Goal: Task Accomplishment & Management: Manage account settings

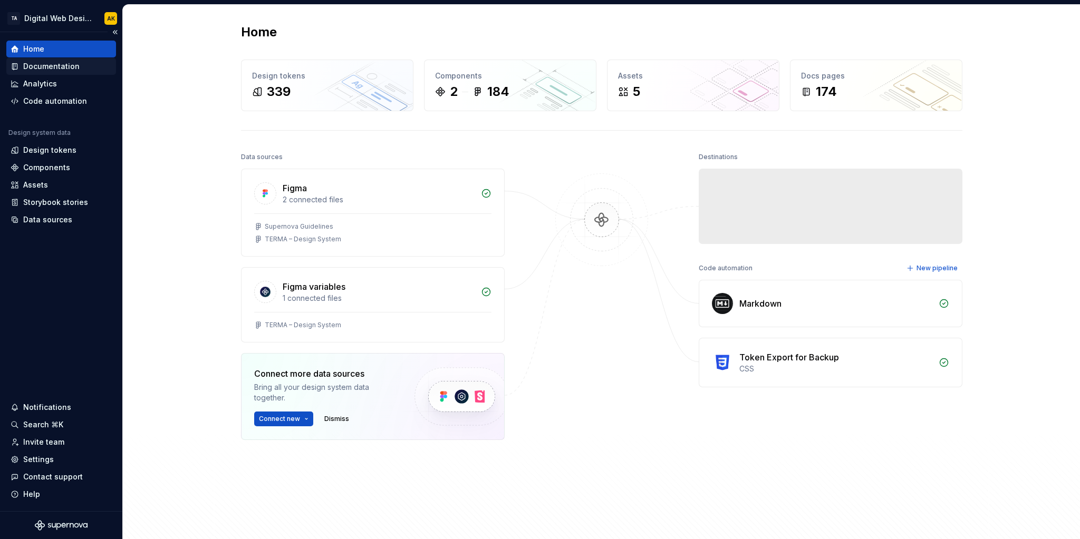
click at [69, 66] on div "Documentation" at bounding box center [51, 66] width 56 height 11
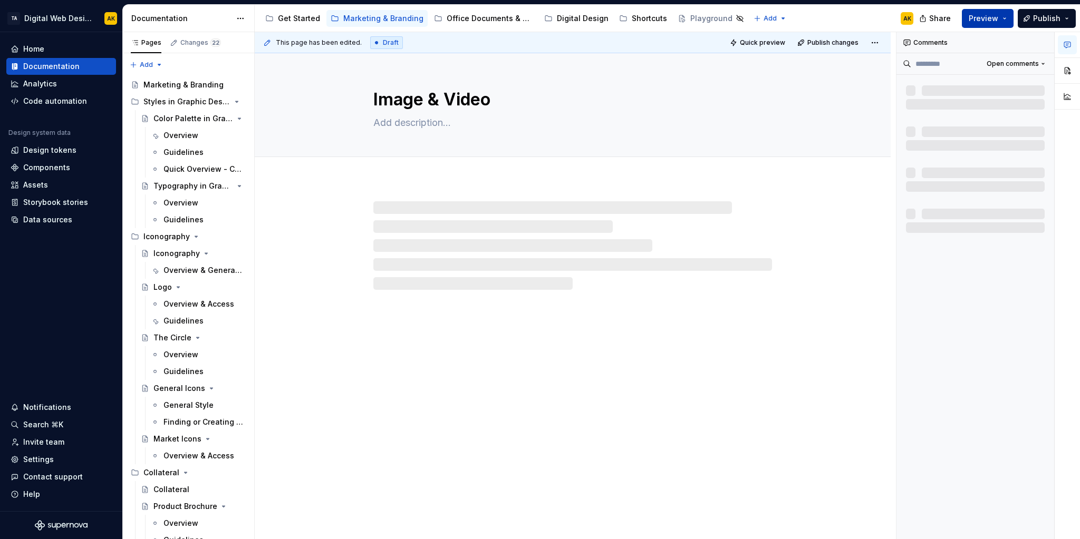
click at [978, 13] on span "Preview" at bounding box center [984, 18] width 30 height 11
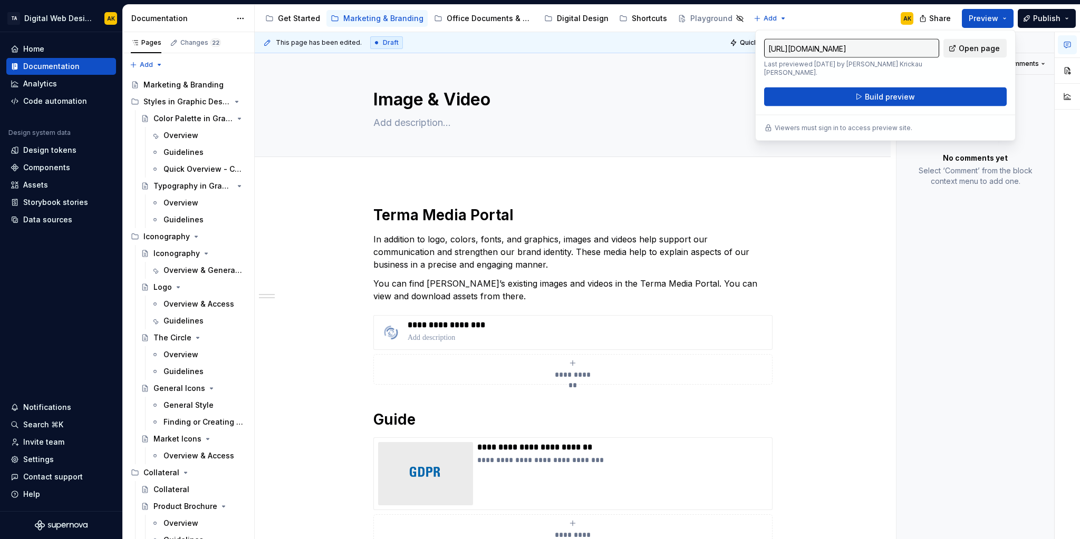
click at [967, 50] on span "Open page" at bounding box center [979, 48] width 41 height 11
click at [985, 32] on div "https://terma-cvi.preview.supernova-docs.io/latest/marketing-and-branding/image…" at bounding box center [885, 85] width 260 height 111
click at [980, 45] on span "Open page" at bounding box center [979, 48] width 41 height 11
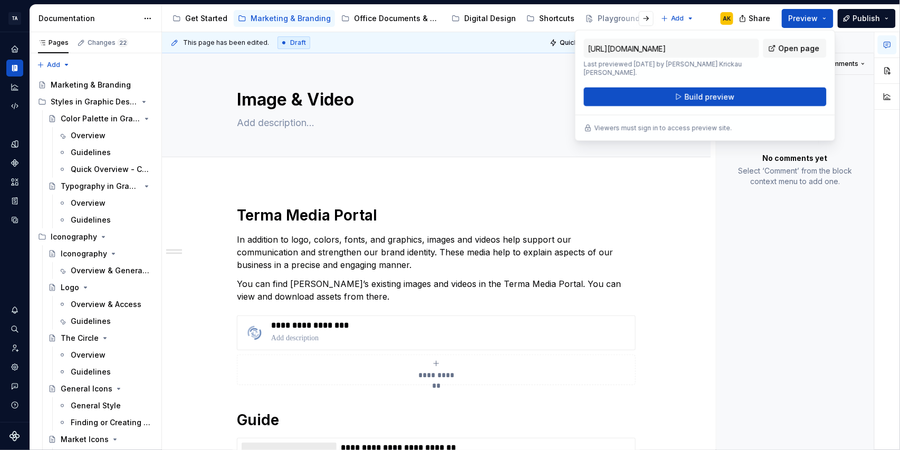
click at [841, 145] on div "No comments yet Select ‘Comment’ from the block context menu to add one." at bounding box center [795, 137] width 158 height 124
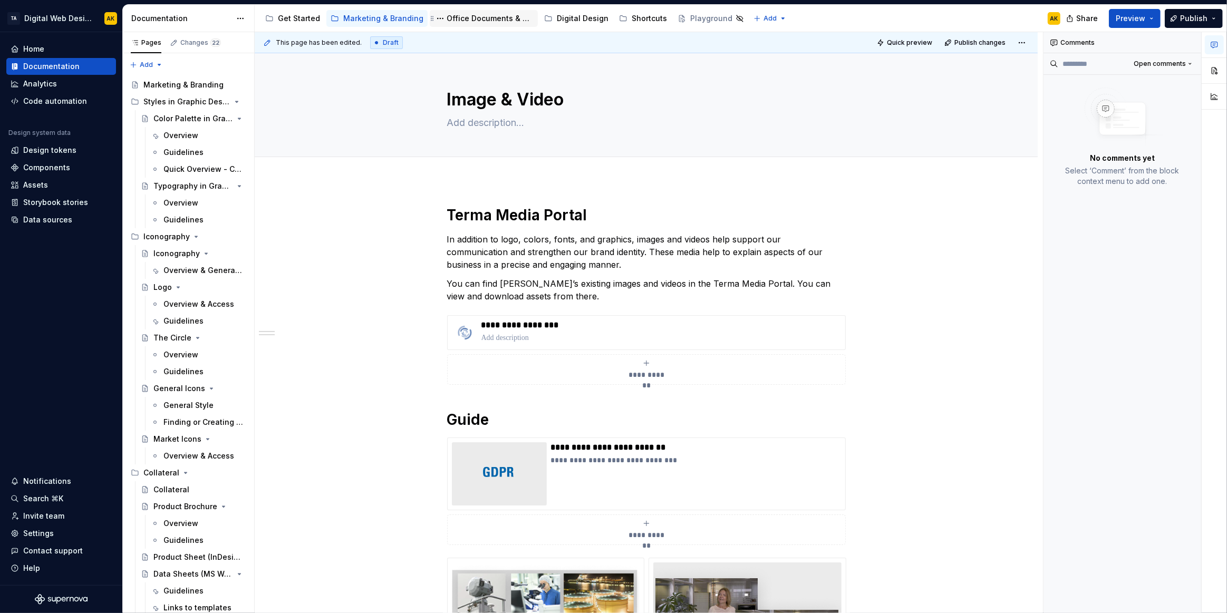
click at [455, 17] on div "Office Documents & Materials" at bounding box center [490, 18] width 87 height 11
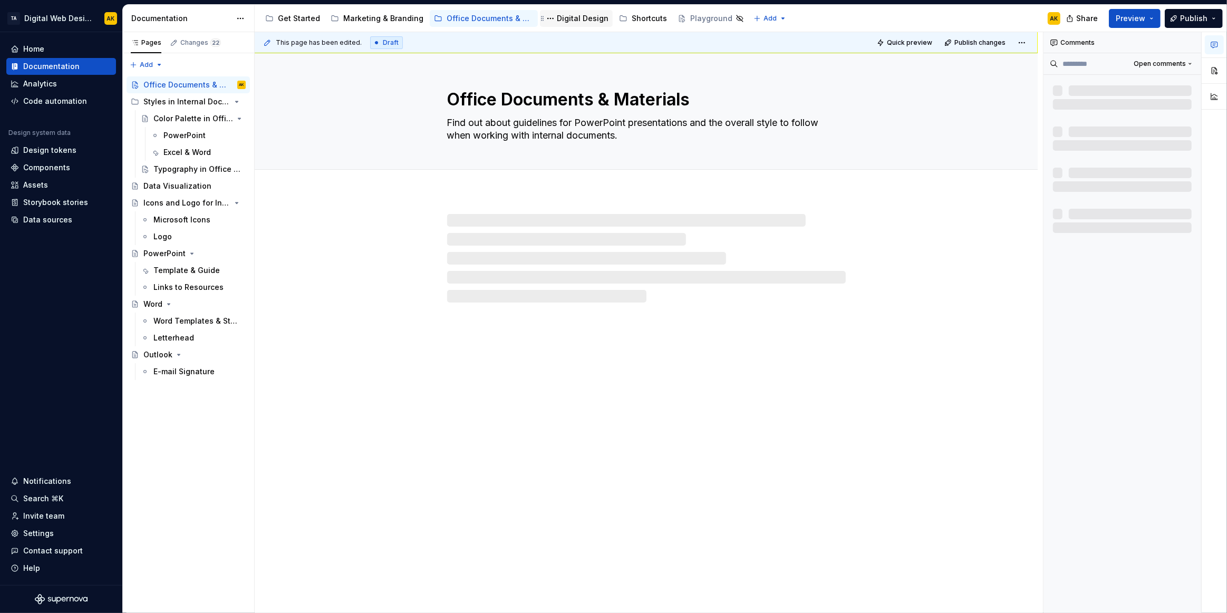
click at [564, 18] on div "Digital Design" at bounding box center [583, 18] width 52 height 11
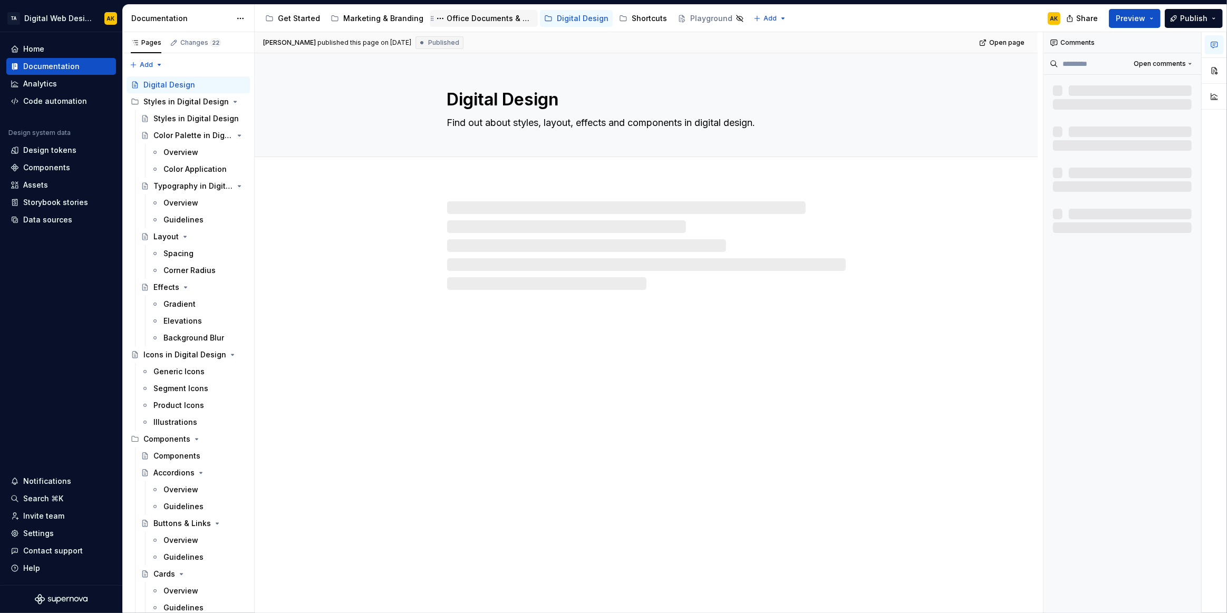
click at [478, 15] on div "Office Documents & Materials" at bounding box center [490, 18] width 87 height 11
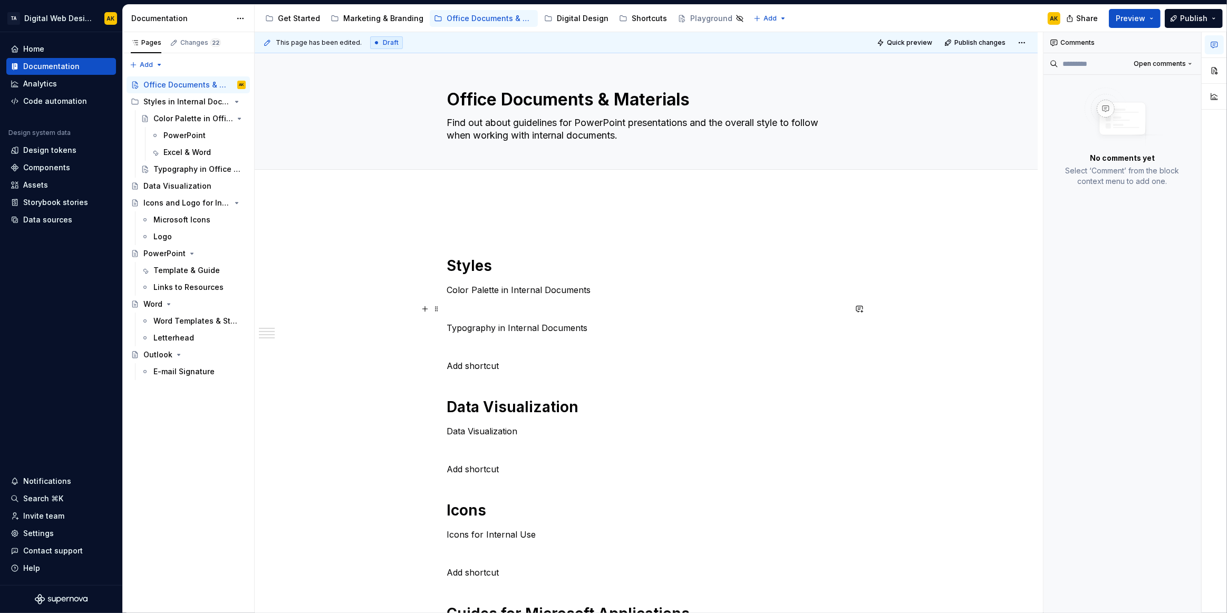
click at [492, 303] on p at bounding box center [646, 309] width 399 height 13
click at [500, 336] on div "Styles Color Palette in Internal Documents Typography in Internal Documents Add…" at bounding box center [646, 497] width 399 height 559
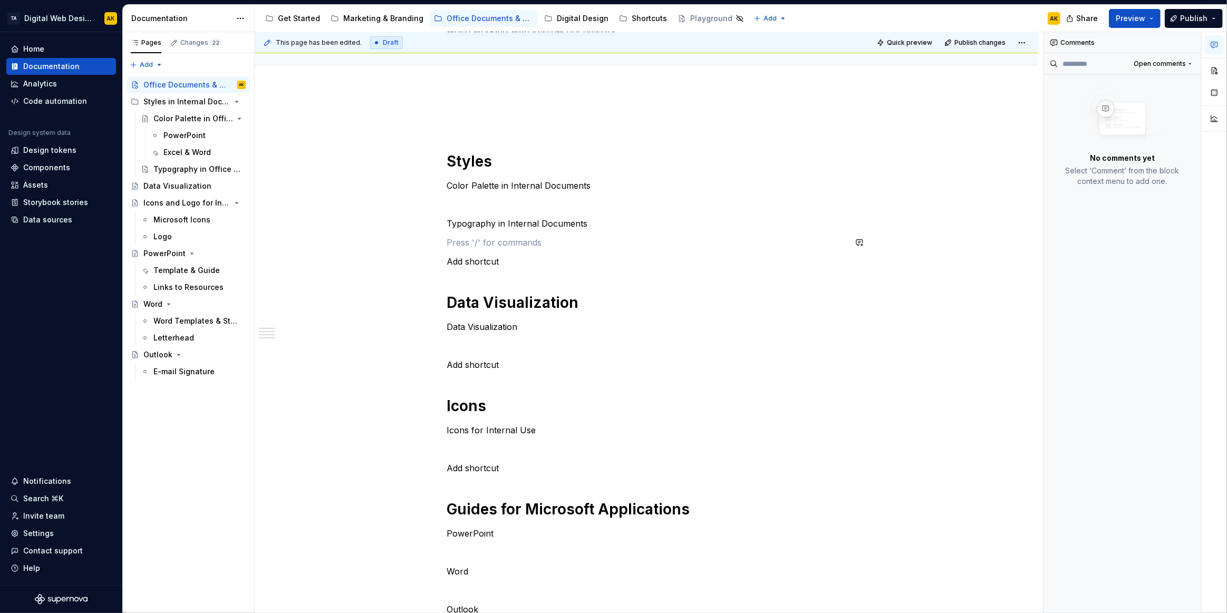
scroll to position [143, 0]
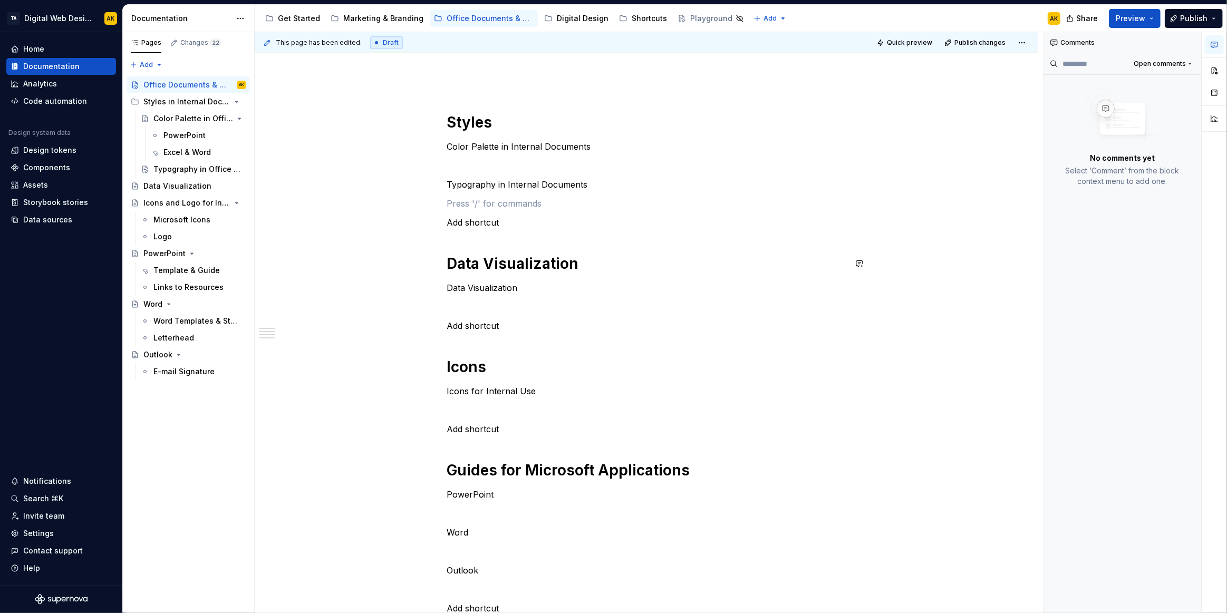
click at [467, 240] on div "Styles Color Palette in Internal Documents Typography in Internal Documents Add…" at bounding box center [646, 354] width 399 height 559
click at [490, 311] on p at bounding box center [646, 307] width 399 height 13
click at [497, 349] on div "Styles Color Palette in Internal Documents Typography in Internal Documents Add…" at bounding box center [646, 354] width 399 height 559
click at [499, 342] on div "Styles Color Palette in Internal Documents Typography in Internal Documents Add…" at bounding box center [646, 354] width 399 height 559
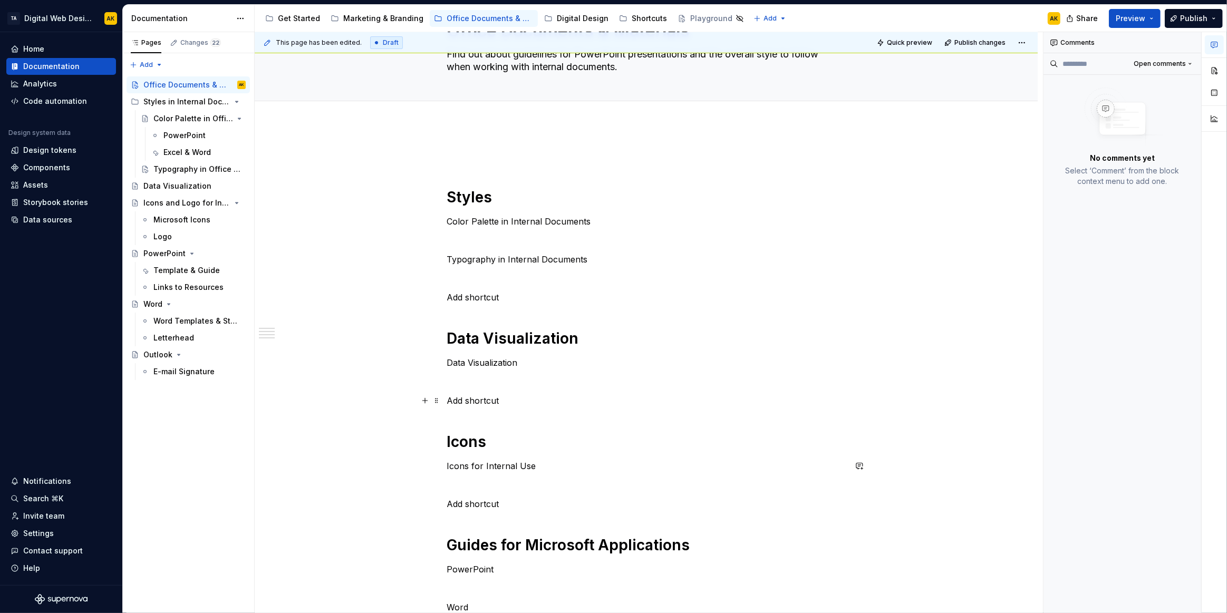
scroll to position [0, 0]
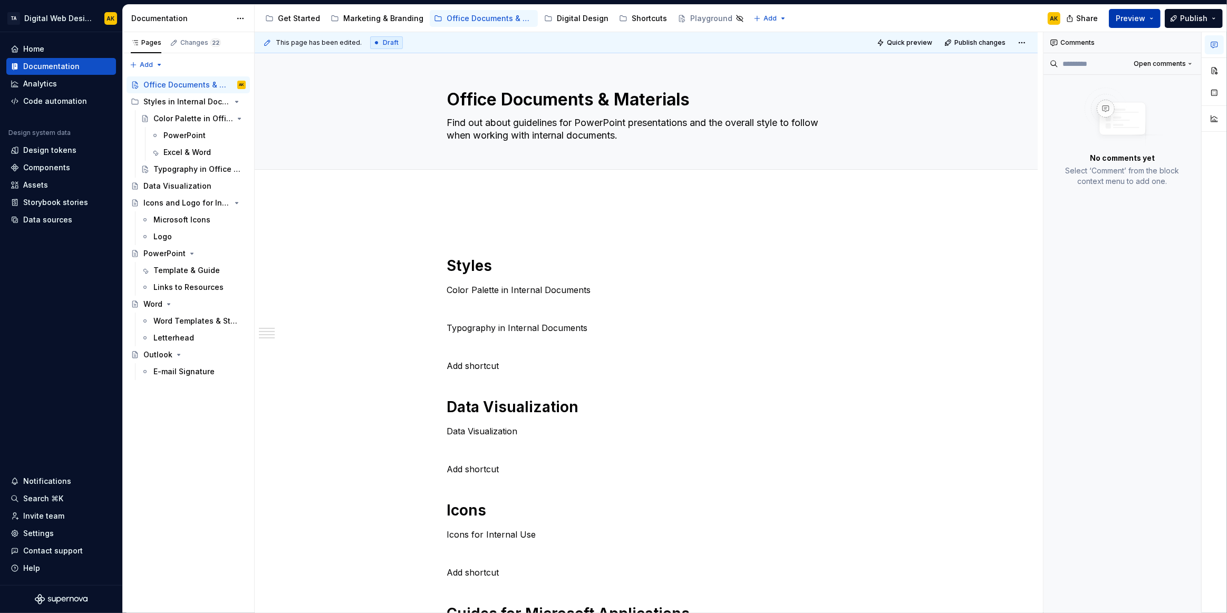
click at [1079, 21] on button "Preview" at bounding box center [1135, 18] width 52 height 19
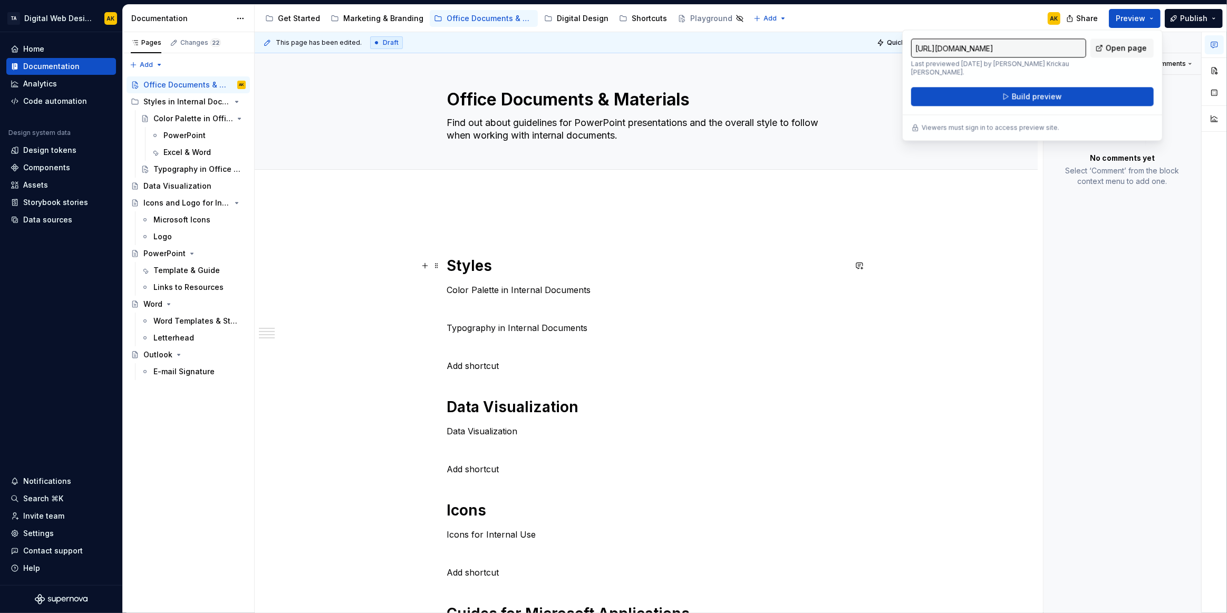
click at [967, 263] on div "Styles Color Palette in Internal Documents Typography in Internal Documents Add…" at bounding box center [646, 583] width 783 height 781
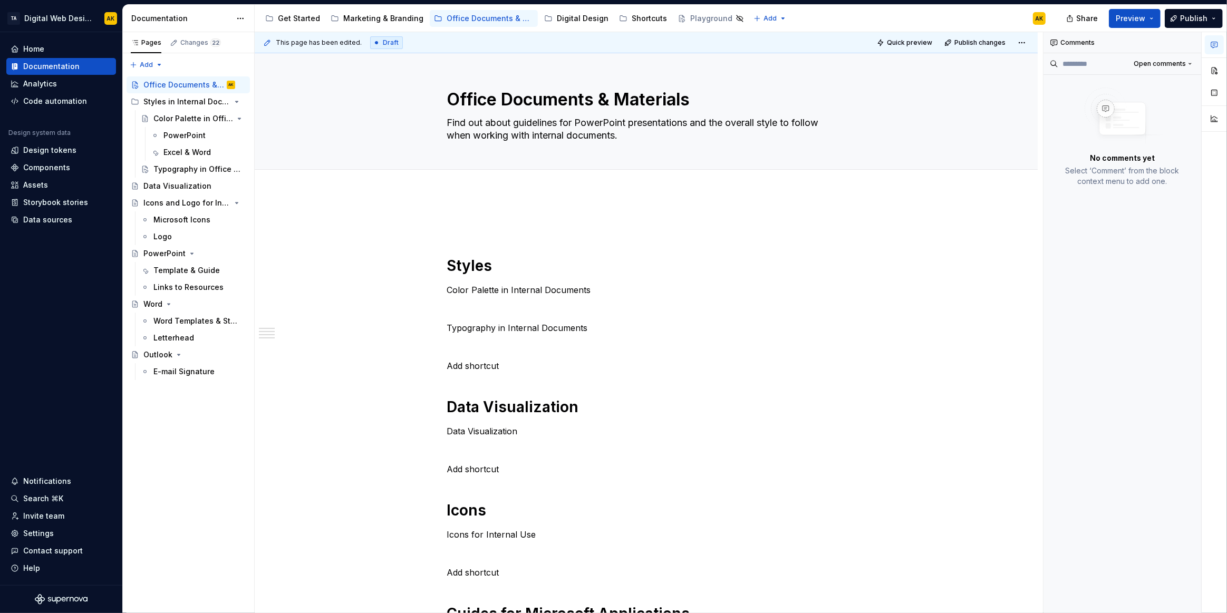
type textarea "*"
click at [54, 220] on div "Data sources" at bounding box center [47, 220] width 49 height 11
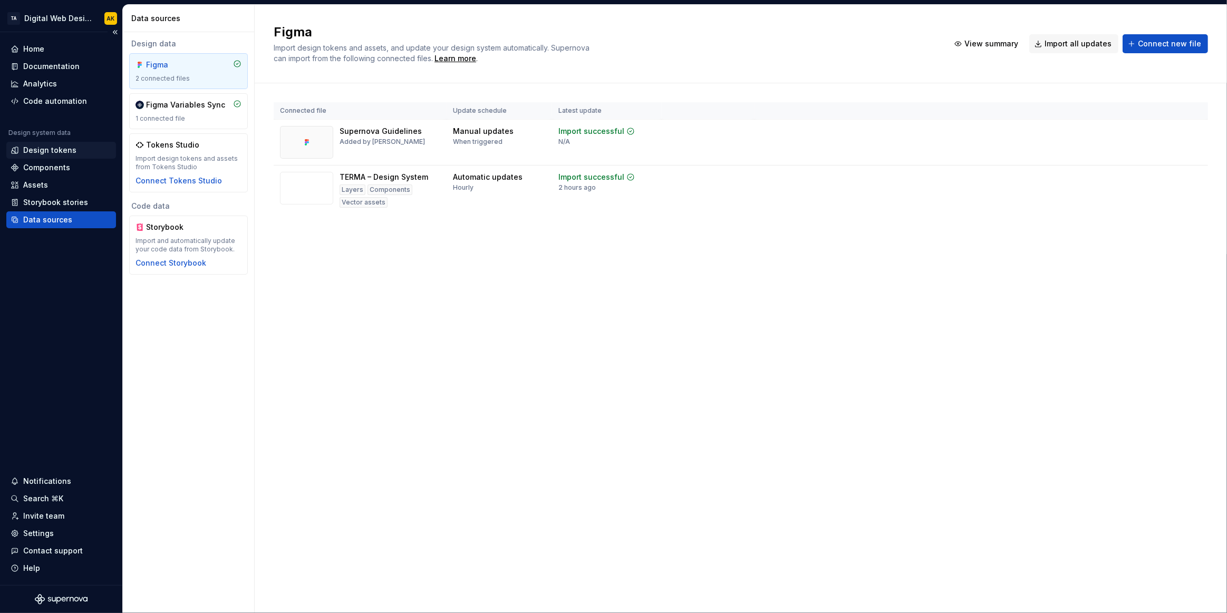
click at [34, 148] on div "Design tokens" at bounding box center [49, 150] width 53 height 11
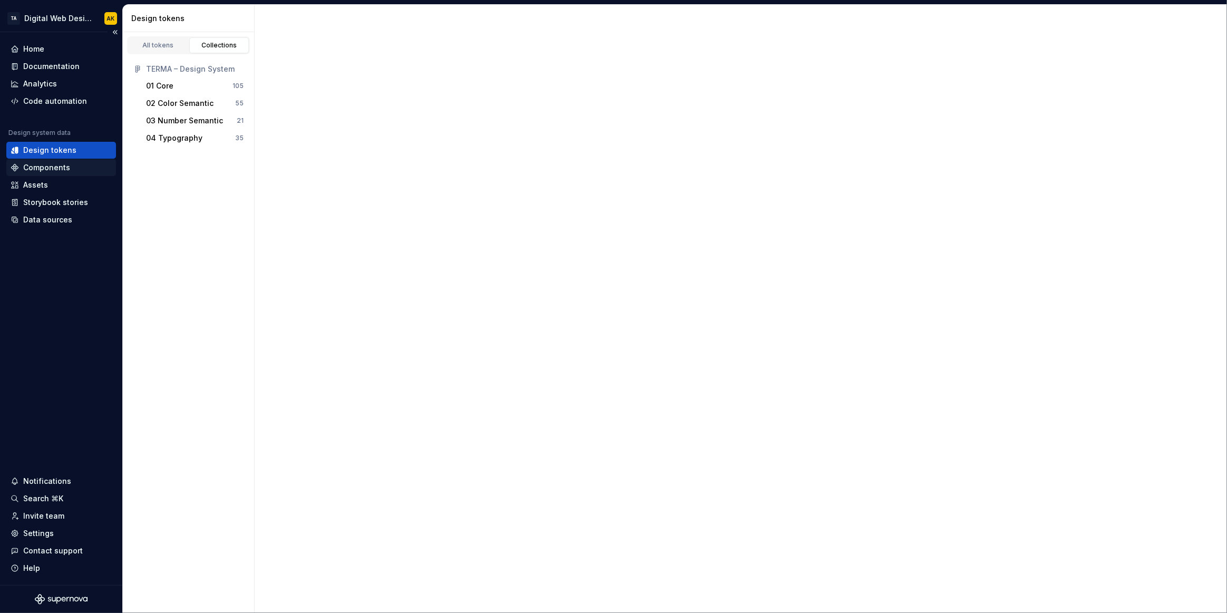
click at [33, 170] on div "Components" at bounding box center [46, 167] width 47 height 11
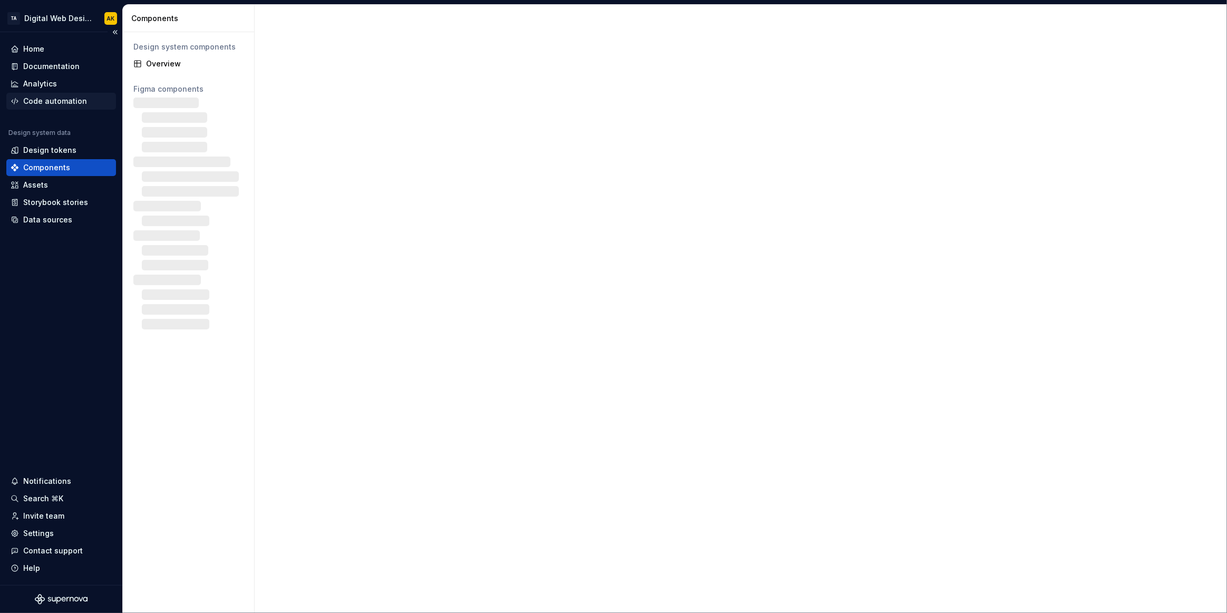
click at [35, 93] on div "Code automation" at bounding box center [61, 101] width 110 height 17
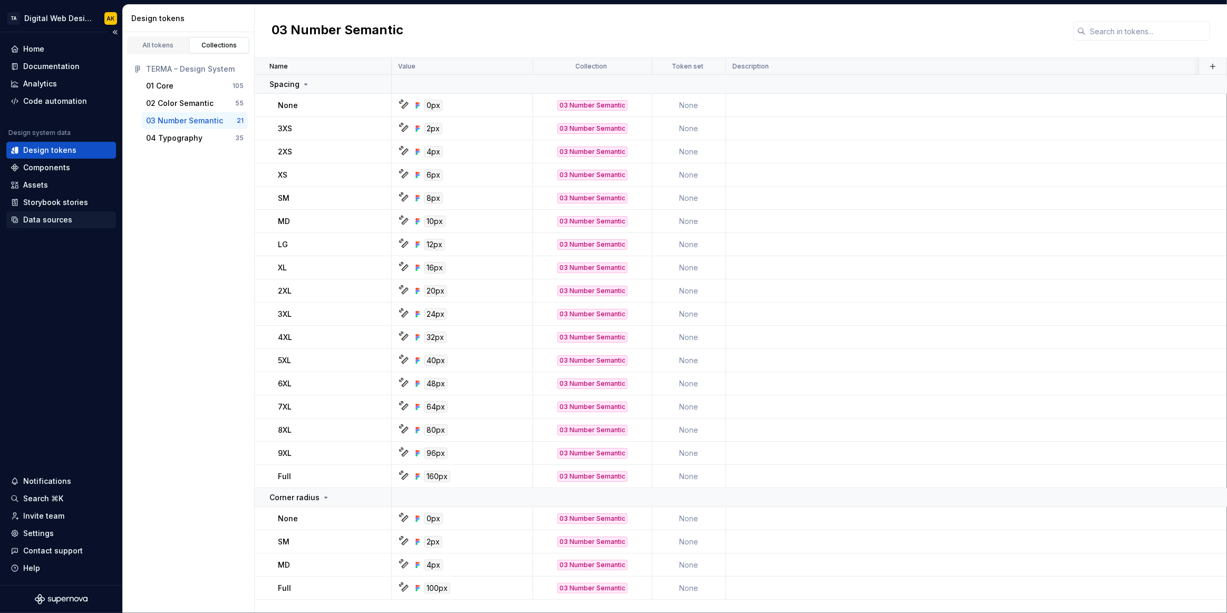
click at [47, 218] on div "Data sources" at bounding box center [47, 220] width 49 height 11
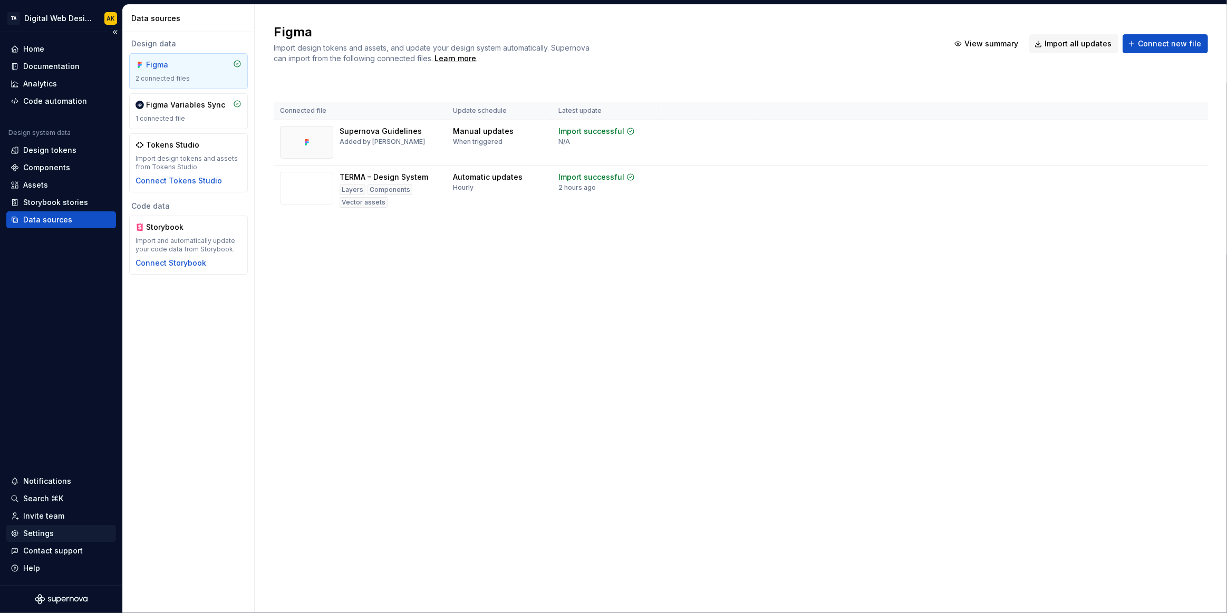
click at [42, 533] on div "Settings" at bounding box center [38, 533] width 31 height 11
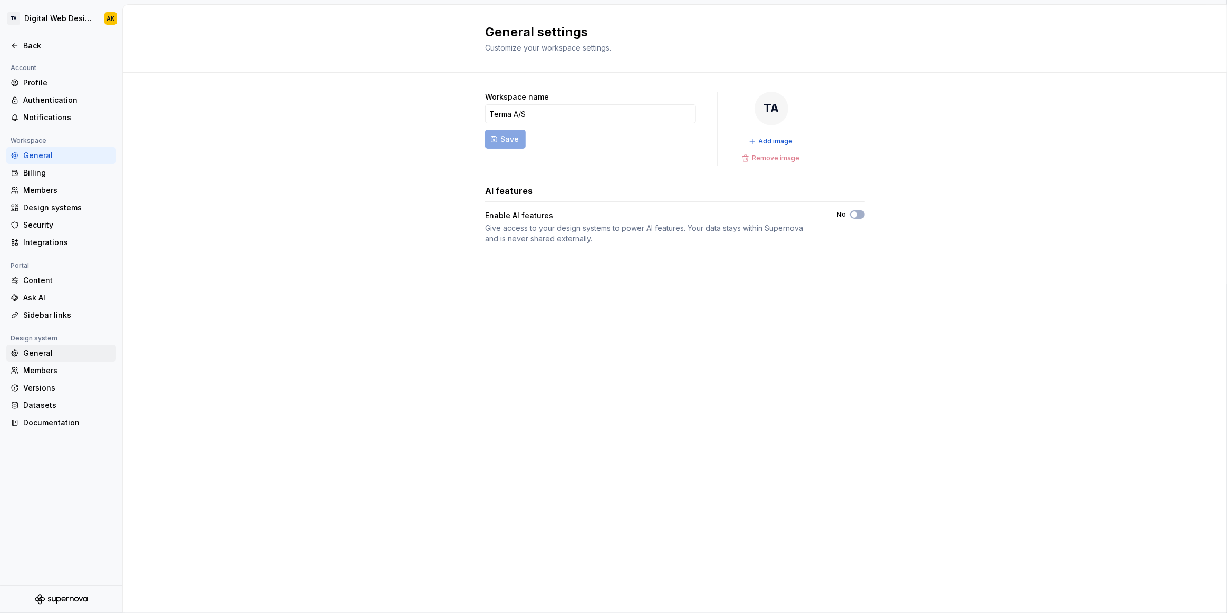
click at [49, 353] on div "General" at bounding box center [67, 353] width 89 height 11
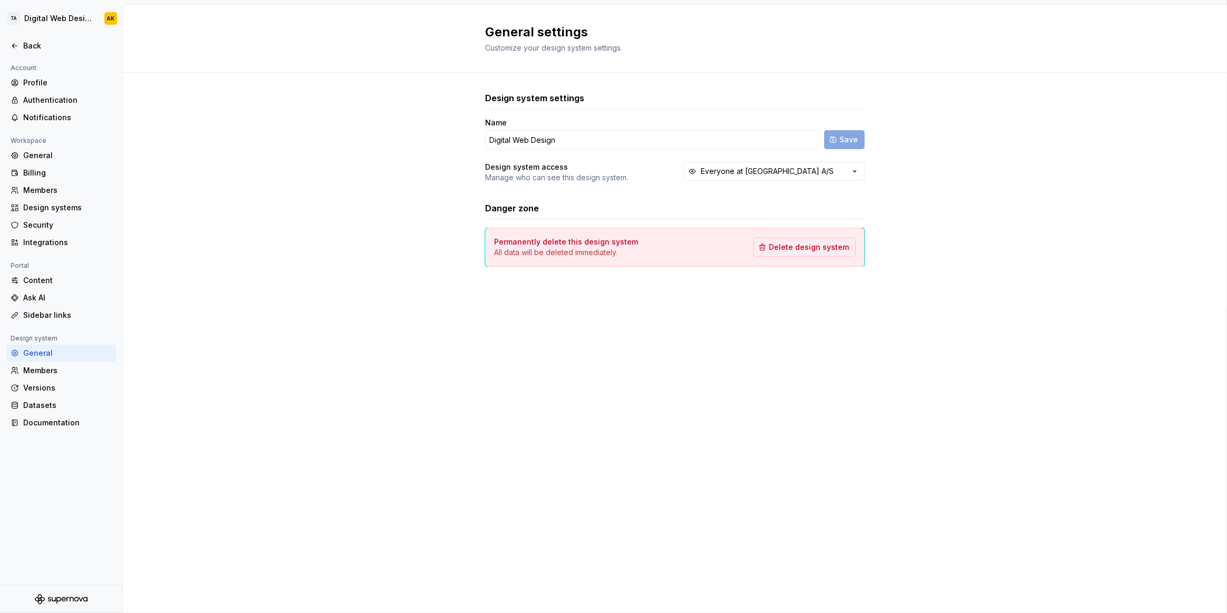
click at [40, 181] on div "General Billing Members Design systems Security Integrations" at bounding box center [61, 199] width 110 height 104
click at [29, 153] on div "General" at bounding box center [67, 155] width 89 height 11
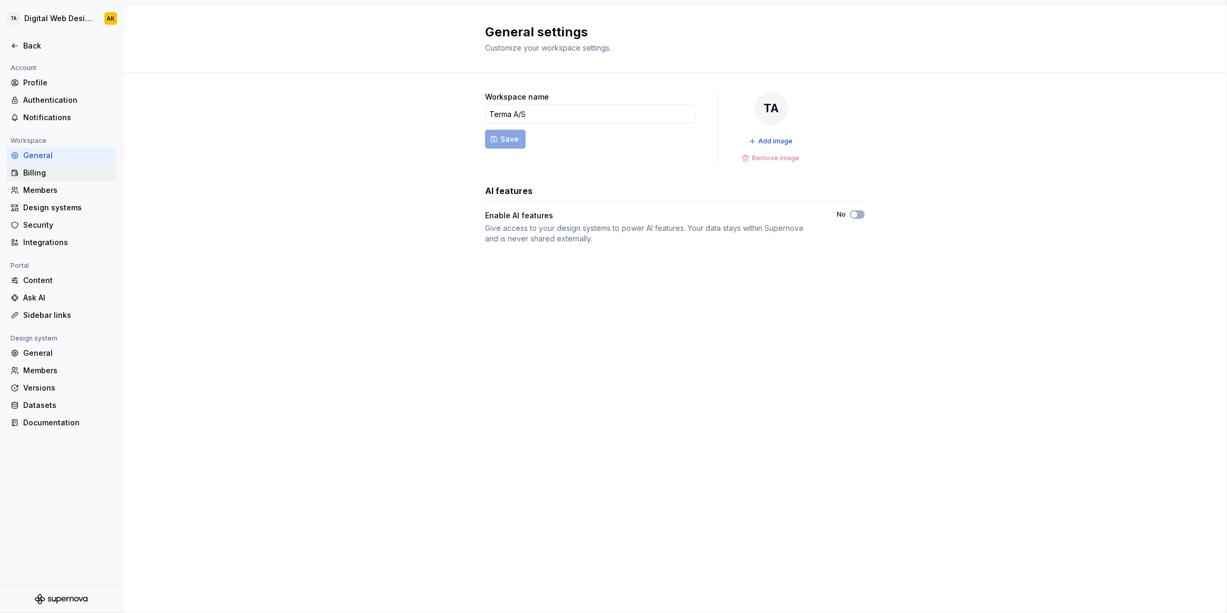
click at [40, 178] on div "Billing" at bounding box center [61, 173] width 110 height 17
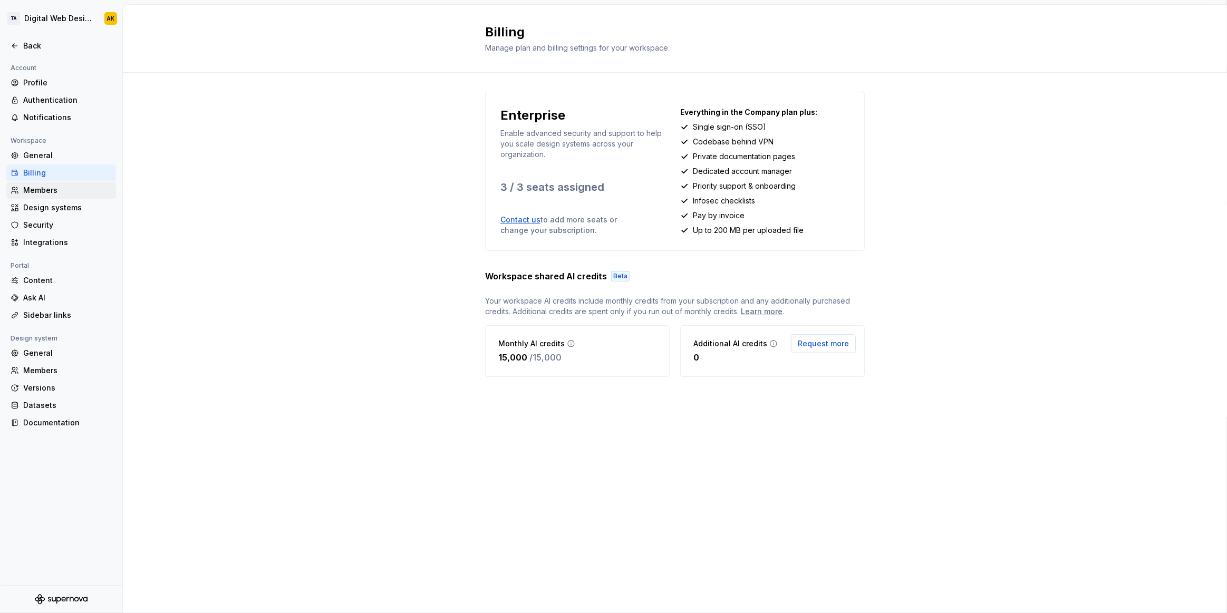
click at [32, 192] on div "Members" at bounding box center [67, 190] width 89 height 11
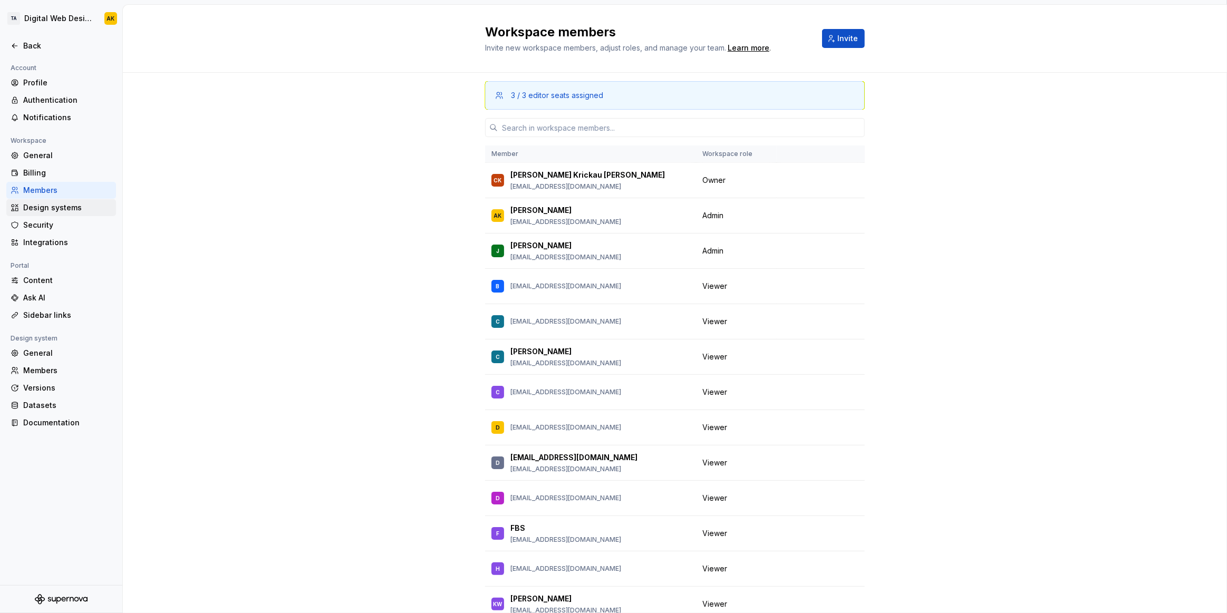
click at [40, 207] on div "Design systems" at bounding box center [67, 207] width 89 height 11
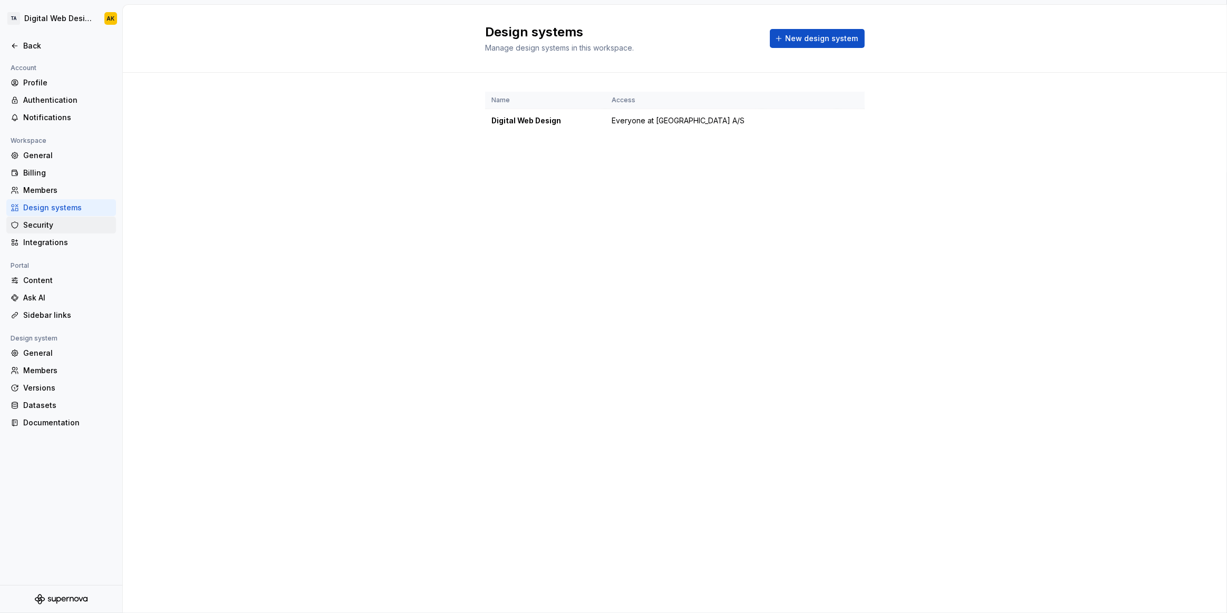
click at [38, 220] on div "Security" at bounding box center [67, 225] width 89 height 11
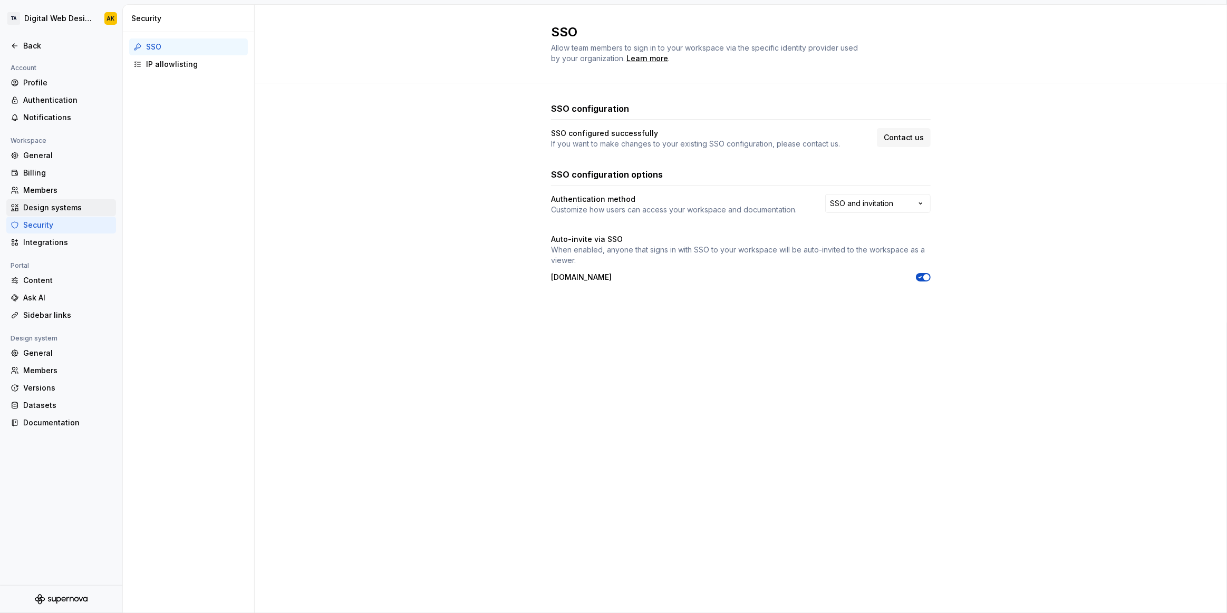
click at [36, 209] on div "Design systems" at bounding box center [67, 207] width 89 height 11
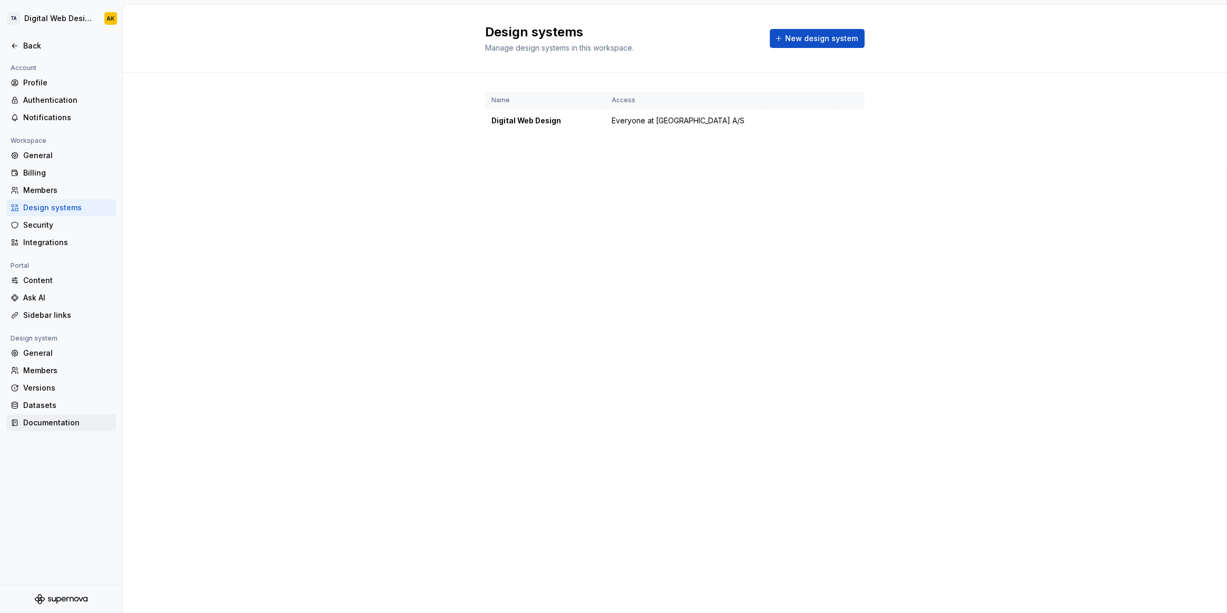
click at [34, 421] on div "Documentation" at bounding box center [67, 423] width 89 height 11
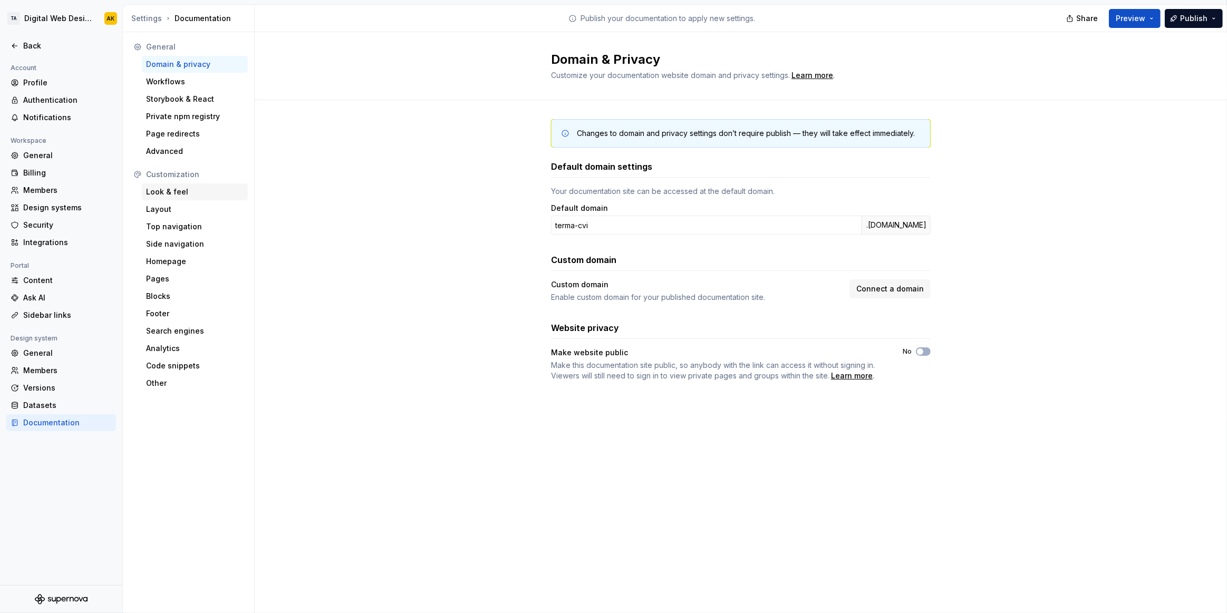
click at [187, 192] on div "Look & feel" at bounding box center [195, 192] width 98 height 11
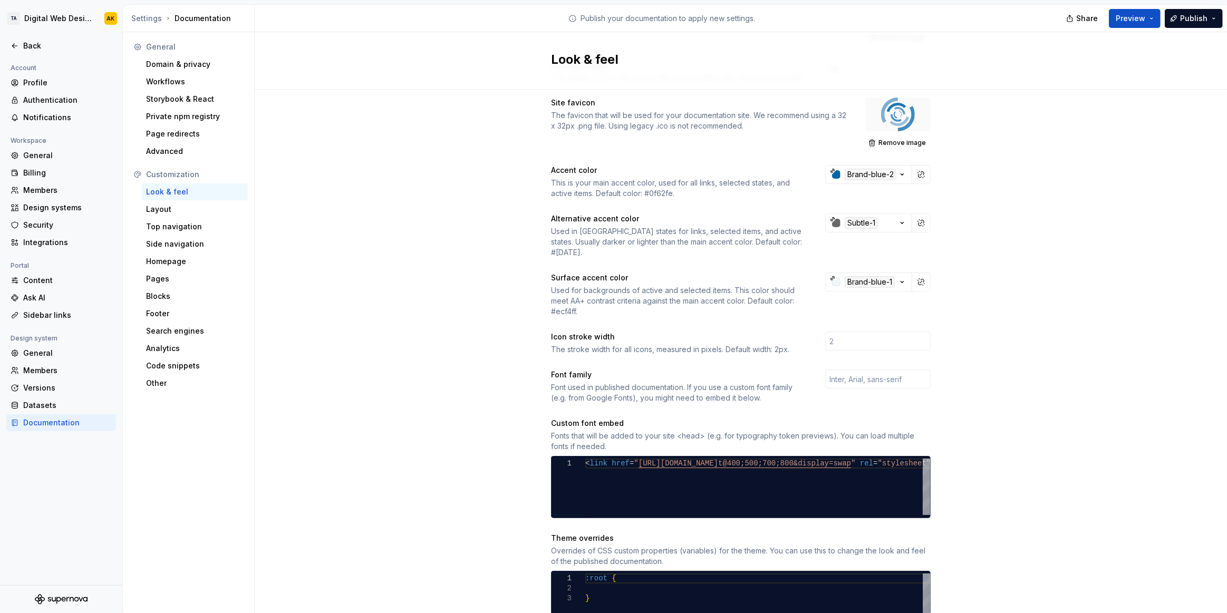
scroll to position [143, 0]
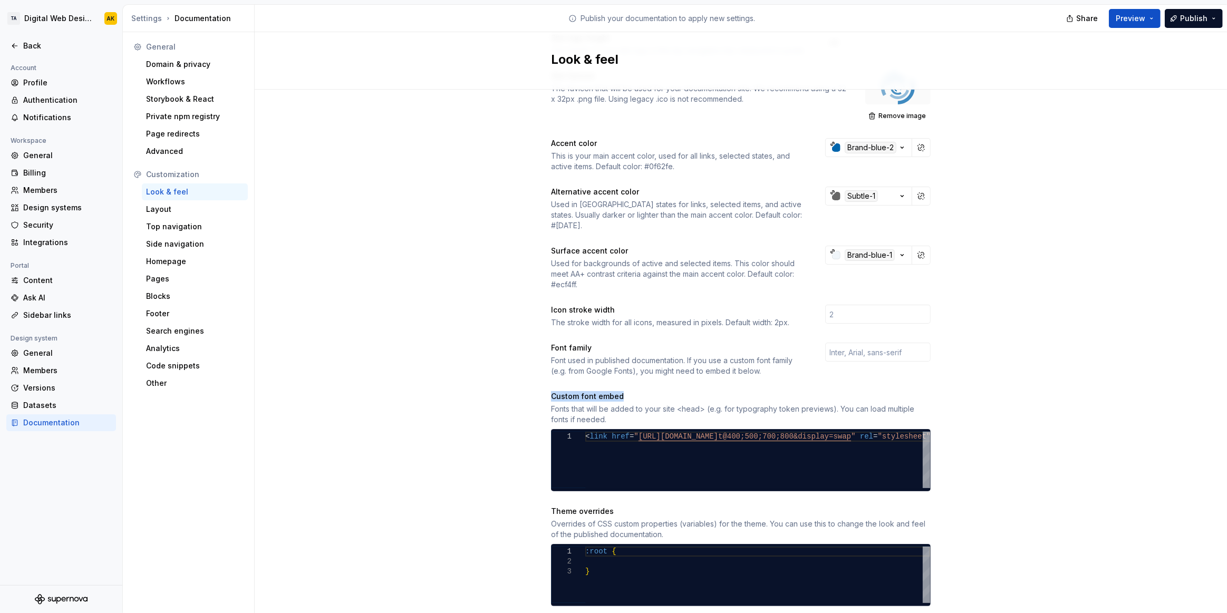
drag, startPoint x: 549, startPoint y: 385, endPoint x: 622, endPoint y: 384, distance: 72.2
click at [622, 391] on div "Custom font embed" at bounding box center [741, 396] width 380 height 11
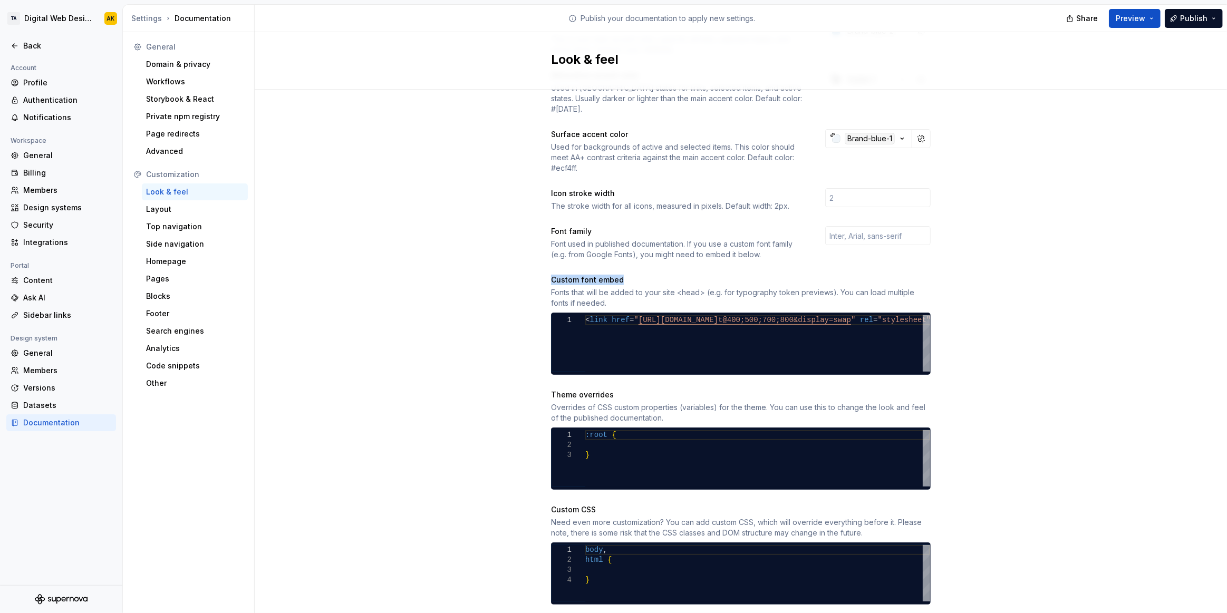
scroll to position [275, 0]
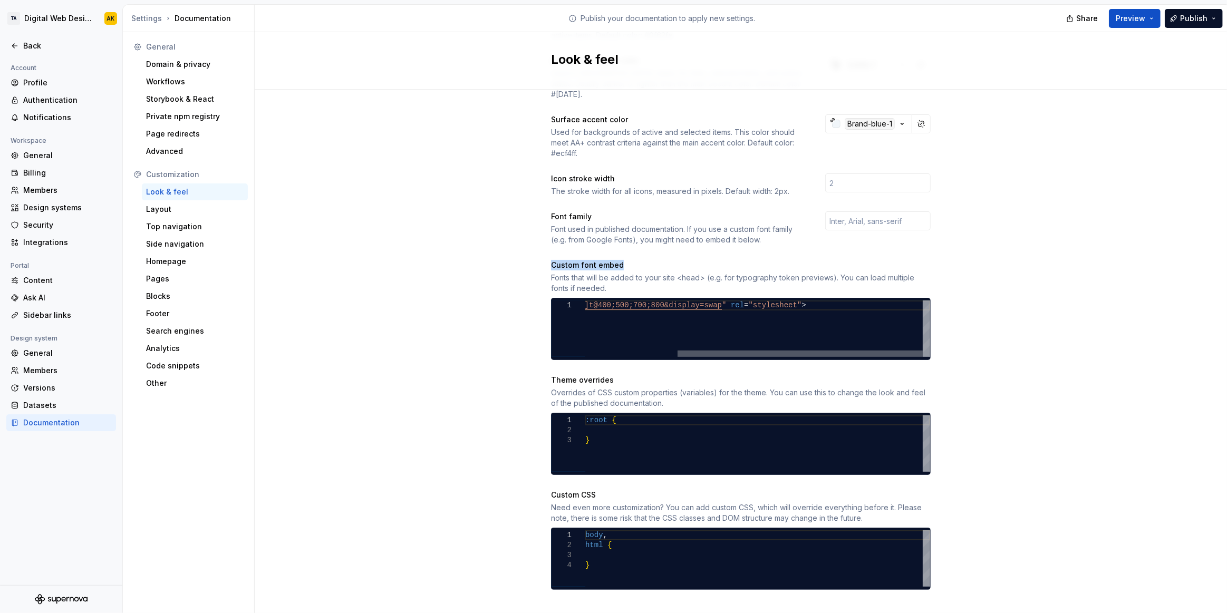
click at [833, 351] on div at bounding box center [800, 354] width 245 height 6
type textarea "**********"
drag, startPoint x: 670, startPoint y: 297, endPoint x: 686, endPoint y: 295, distance: 15.9
click at [686, 301] on div "< link href = " [URL][DOMAIN_NAME] t@400;500;700;800&display=swap " rel = "styl…" at bounding box center [693, 329] width 474 height 56
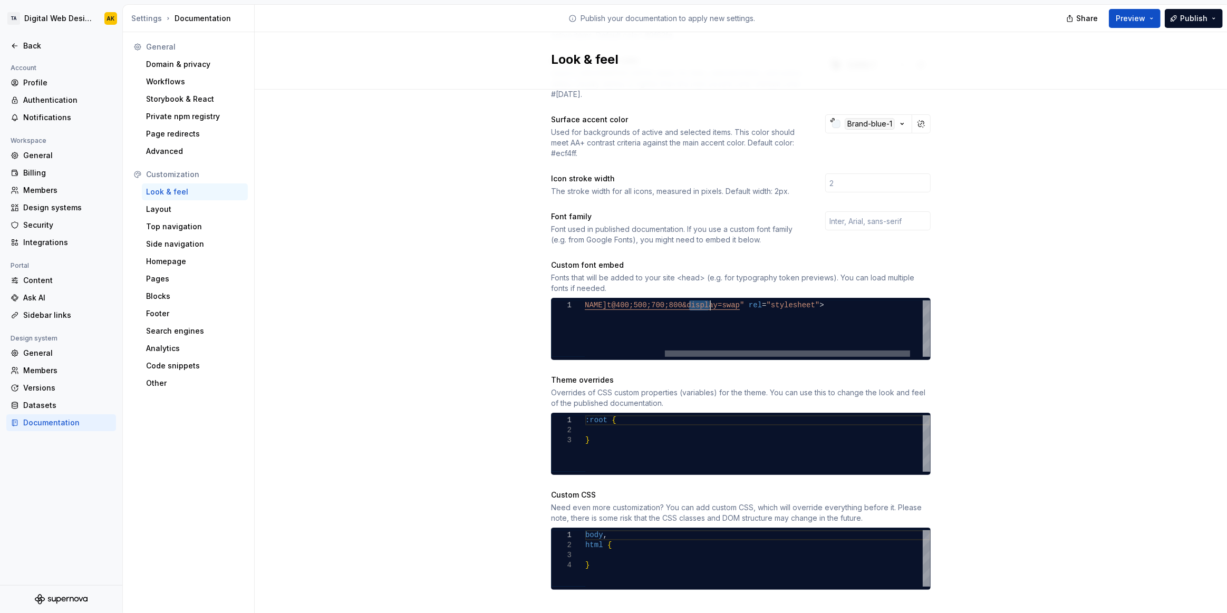
click at [719, 351] on div at bounding box center [787, 354] width 245 height 6
click at [752, 353] on div at bounding box center [707, 354] width 245 height 6
drag, startPoint x: 634, startPoint y: 297, endPoint x: 910, endPoint y: 296, distance: 275.8
click at [909, 301] on div "< link href = " [URL][DOMAIN_NAME] t@400;500;700;800&display=swap " rel = "styl…" at bounding box center [709, 329] width 474 height 56
click at [661, 351] on div at bounding box center [749, 354] width 245 height 6
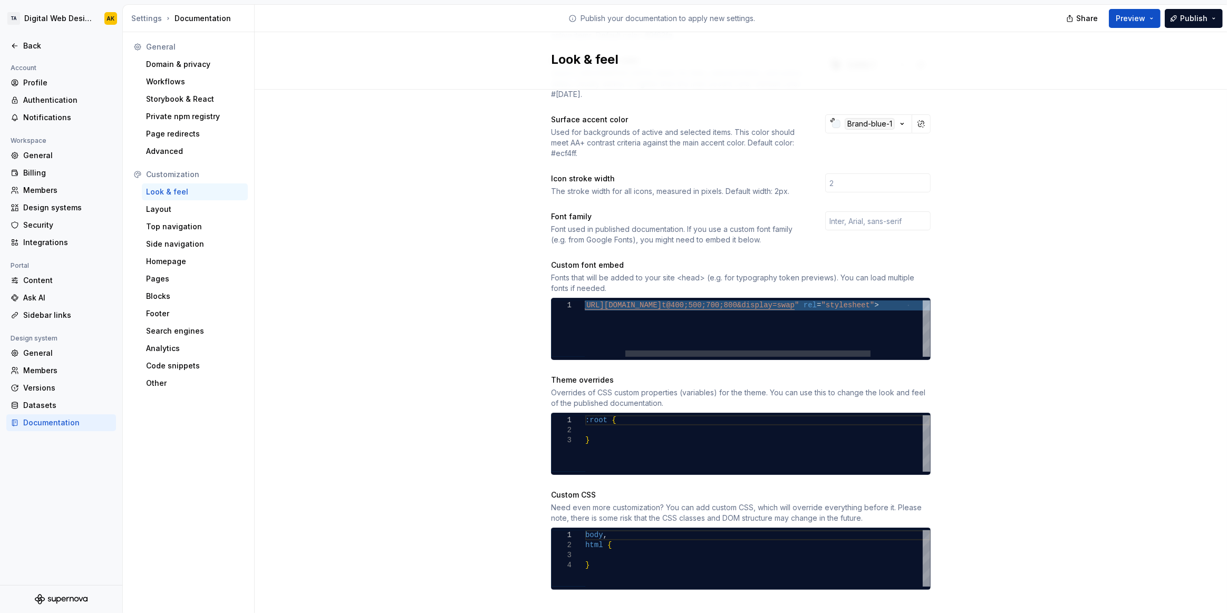
drag, startPoint x: 668, startPoint y: 291, endPoint x: 660, endPoint y: 292, distance: 7.5
click at [668, 301] on div "< link href = " [URL][DOMAIN_NAME] t@400;500;700;800&display=swap " rel = "styl…" at bounding box center [766, 329] width 474 height 56
click at [625, 301] on div "< link href = " [URL][DOMAIN_NAME] t@400;500;700;800&display=swap " rel = "styl…" at bounding box center [766, 329] width 474 height 56
drag, startPoint x: 615, startPoint y: 293, endPoint x: 678, endPoint y: 305, distance: 64.4
click at [674, 301] on div "< link href = " [URL][DOMAIN_NAME] t@400;500;700;800&display=swap " rel = "styl…" at bounding box center [766, 329] width 474 height 56
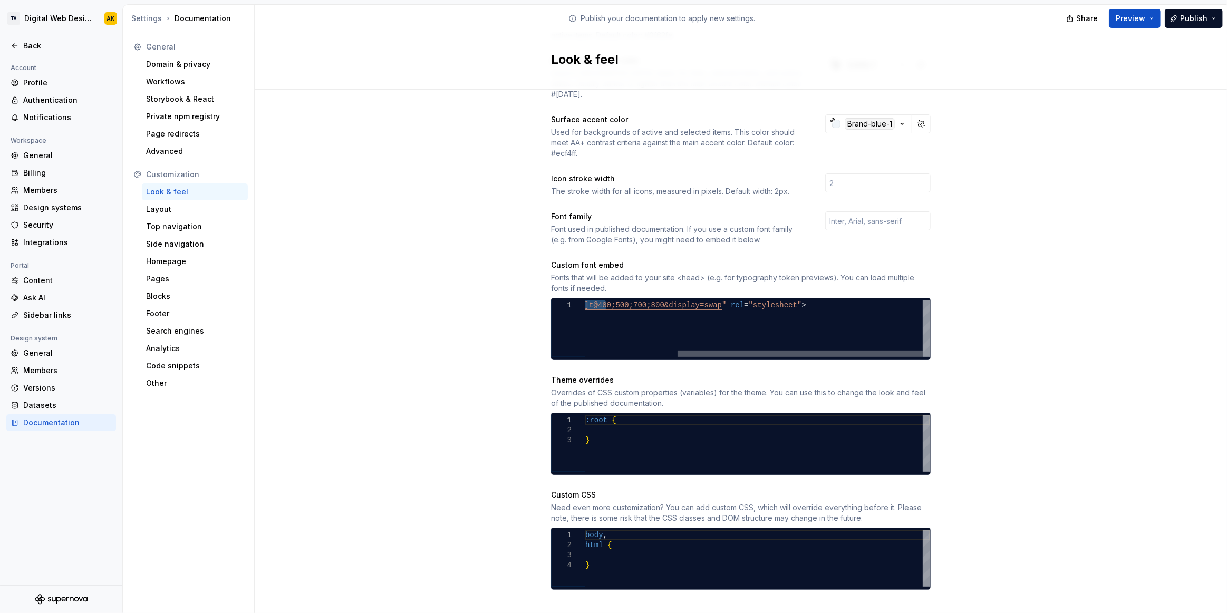
click at [798, 351] on div at bounding box center [800, 354] width 245 height 6
click at [869, 304] on div "< link href = " [URL][DOMAIN_NAME] t@400;500;700;800&display=swap " rel = "styl…" at bounding box center [693, 329] width 474 height 56
drag, startPoint x: 908, startPoint y: 295, endPoint x: 817, endPoint y: 293, distance: 90.7
click at [817, 301] on div "< link href = " [URL][DOMAIN_NAME] t@400;500;700;800&display=swap " rel = "styl…" at bounding box center [693, 329] width 474 height 56
click at [619, 351] on div at bounding box center [707, 354] width 245 height 6
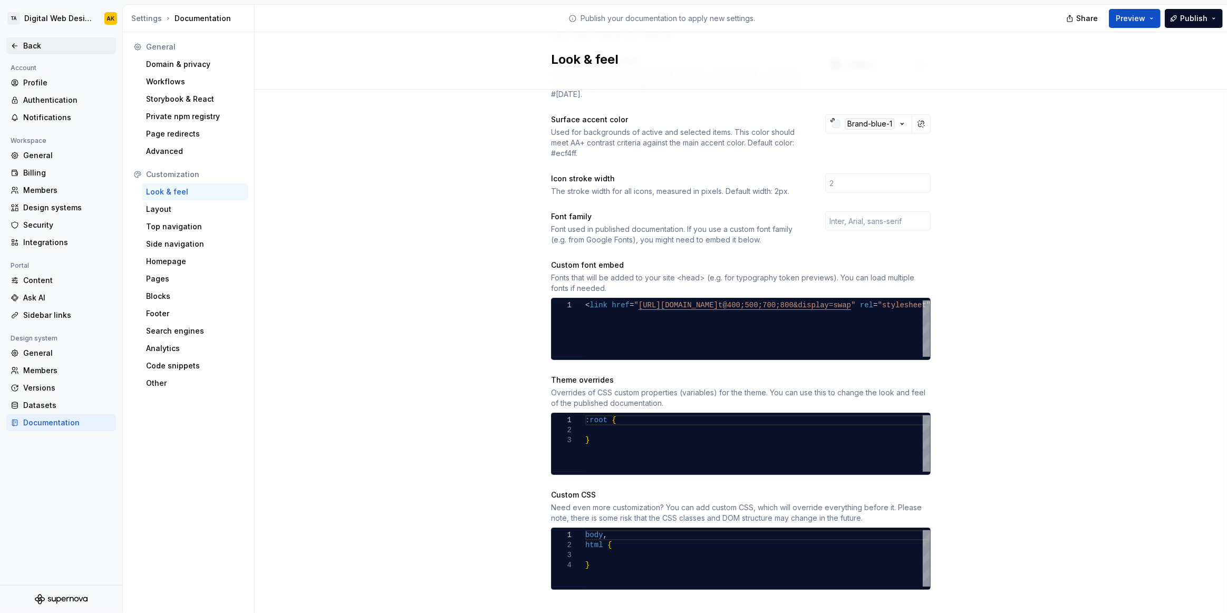
click at [31, 41] on div "Back" at bounding box center [67, 46] width 89 height 11
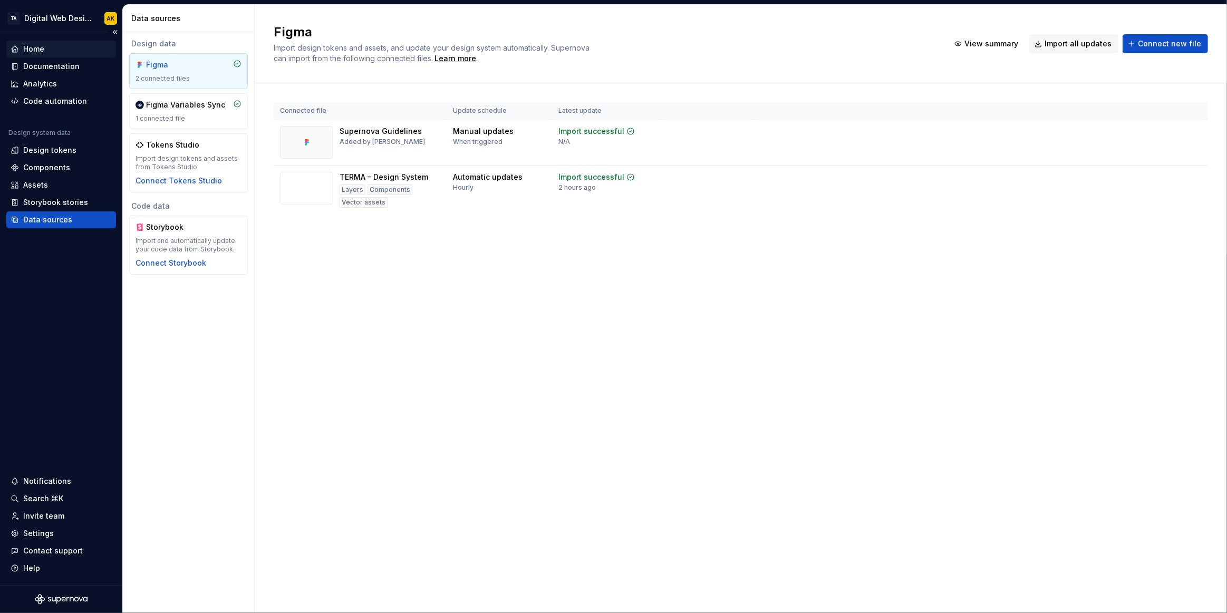
click at [40, 54] on div "Home" at bounding box center [61, 49] width 110 height 17
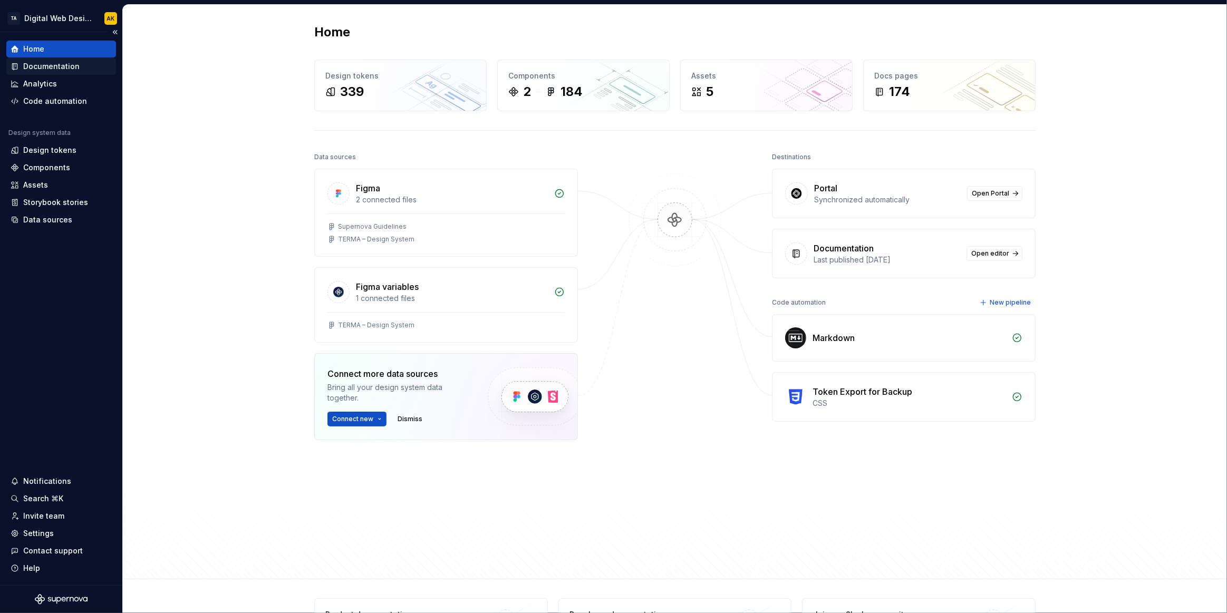
click at [56, 63] on div "Documentation" at bounding box center [51, 66] width 56 height 11
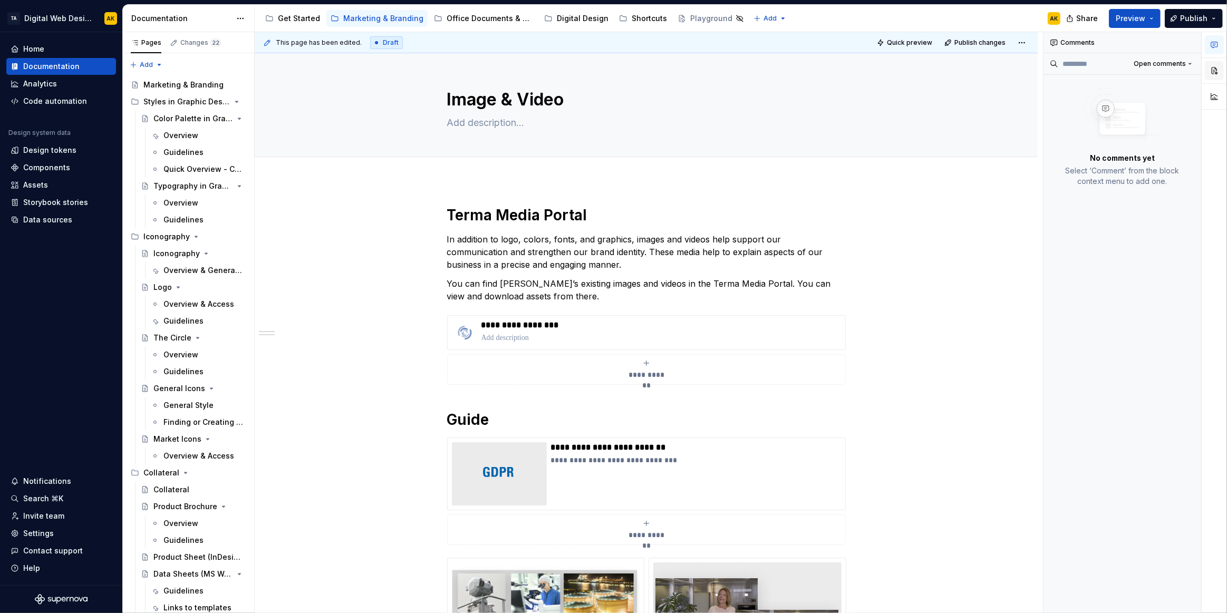
click at [1214, 72] on button "button" at bounding box center [1214, 70] width 19 height 19
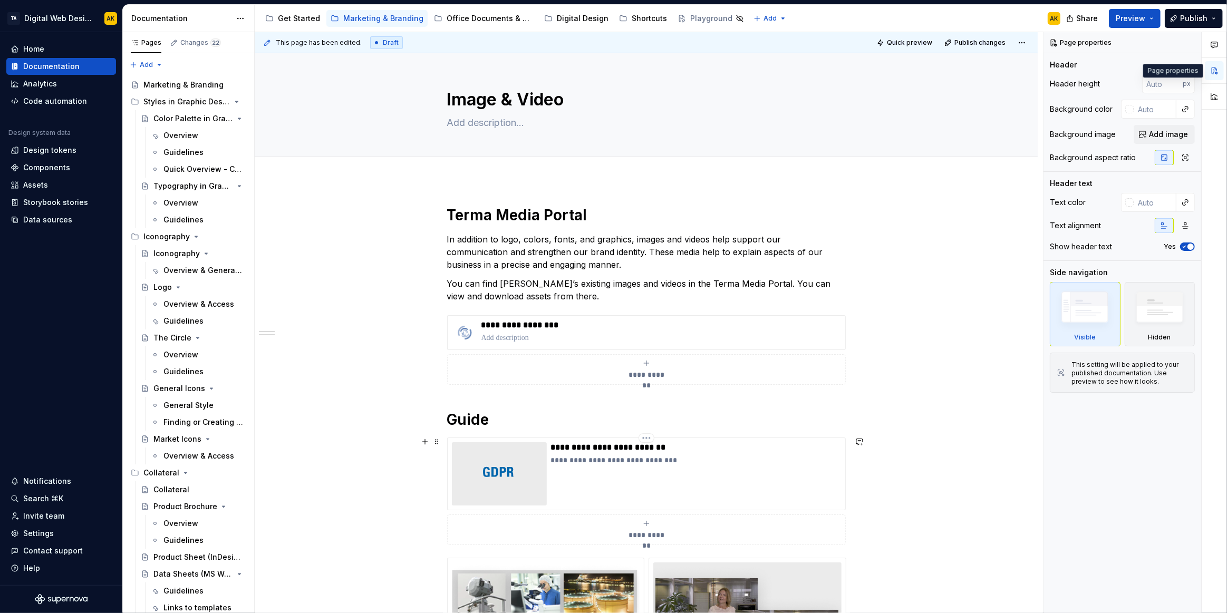
type textarea "*"
